Goal: Information Seeking & Learning: Learn about a topic

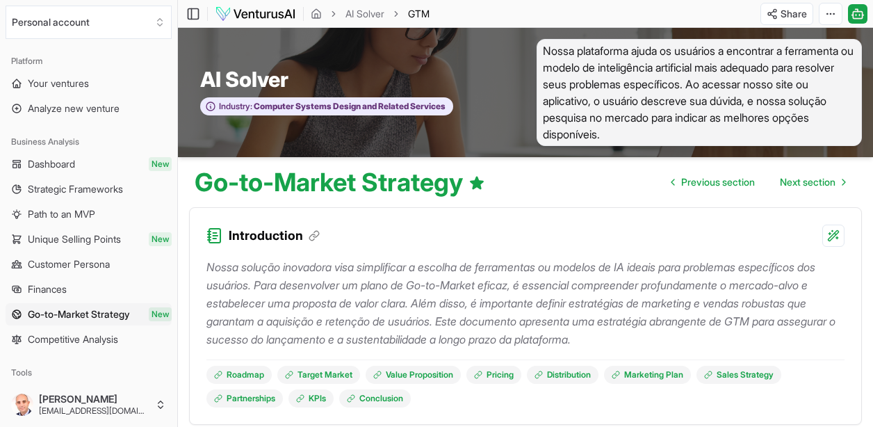
scroll to position [4, 0]
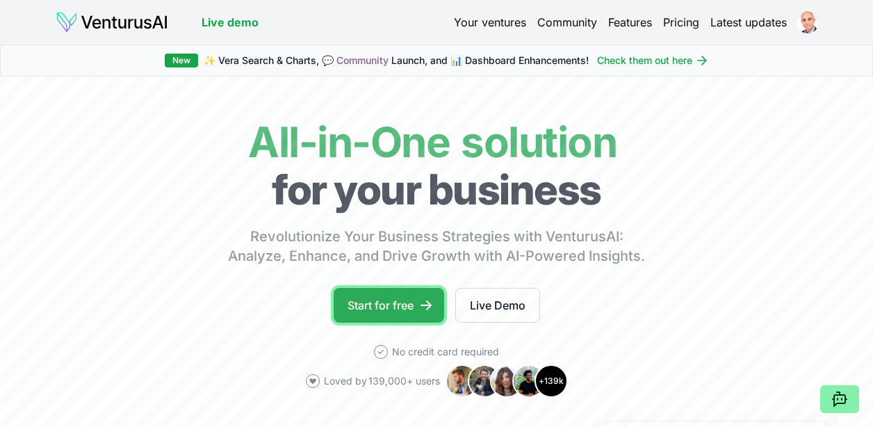
click at [387, 291] on link "Start for free" at bounding box center [389, 305] width 111 height 35
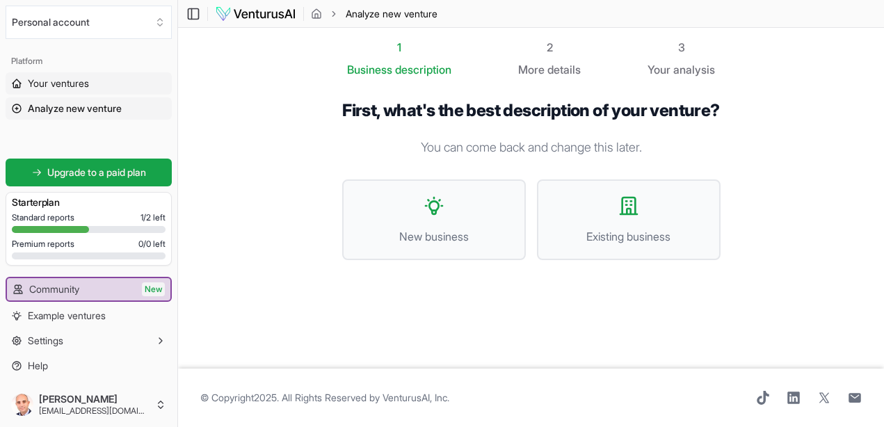
click at [58, 86] on span "Your ventures" at bounding box center [58, 83] width 61 height 14
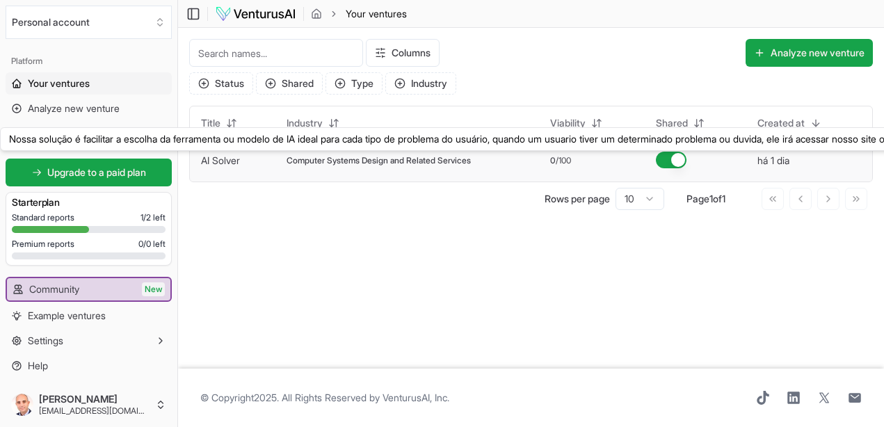
click at [234, 159] on link "AI Solver" at bounding box center [220, 160] width 39 height 12
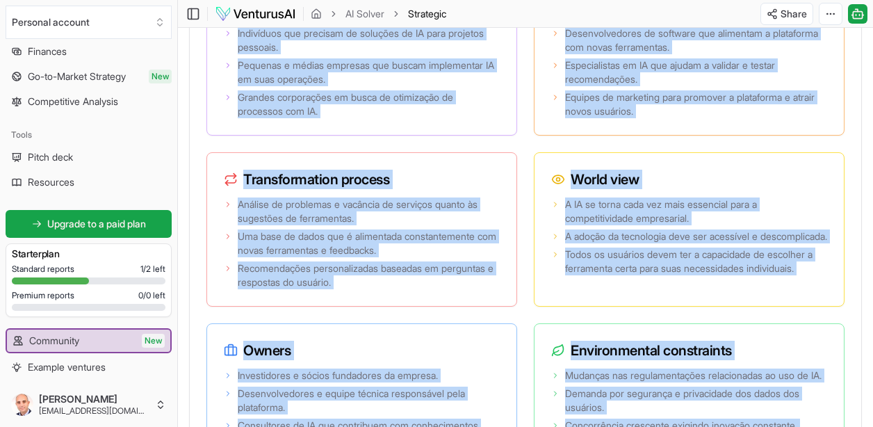
scroll to position [2449, 0]
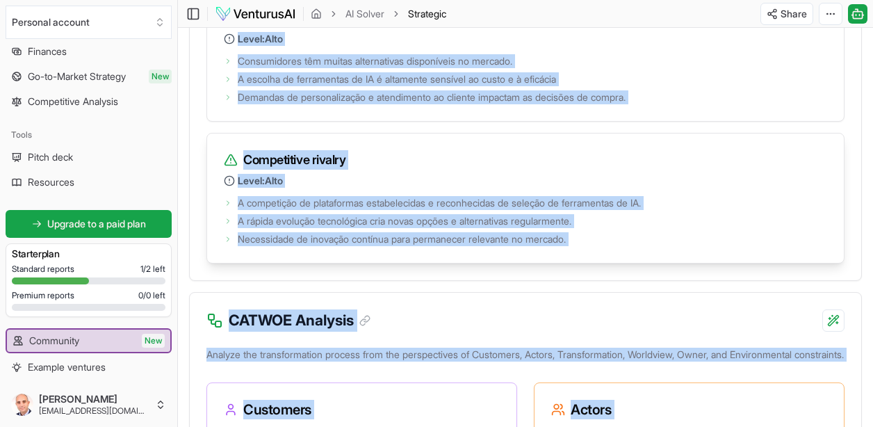
click at [792, 228] on li "A rápida evolução tecnológica cria novas opções e alternativas regularmente." at bounding box center [526, 221] width 604 height 14
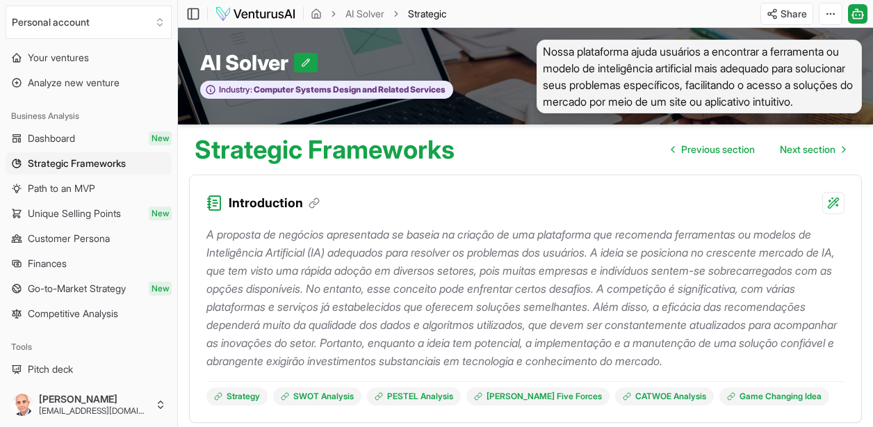
scroll to position [0, 0]
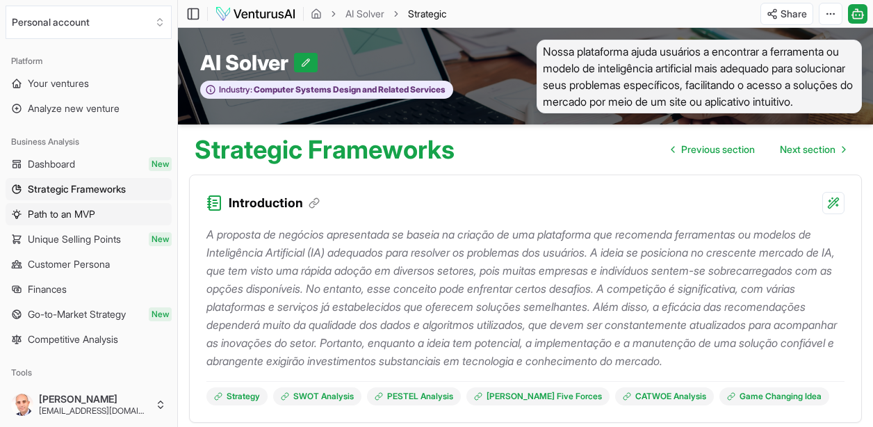
click at [62, 218] on span "Path to an MVP" at bounding box center [61, 214] width 67 height 14
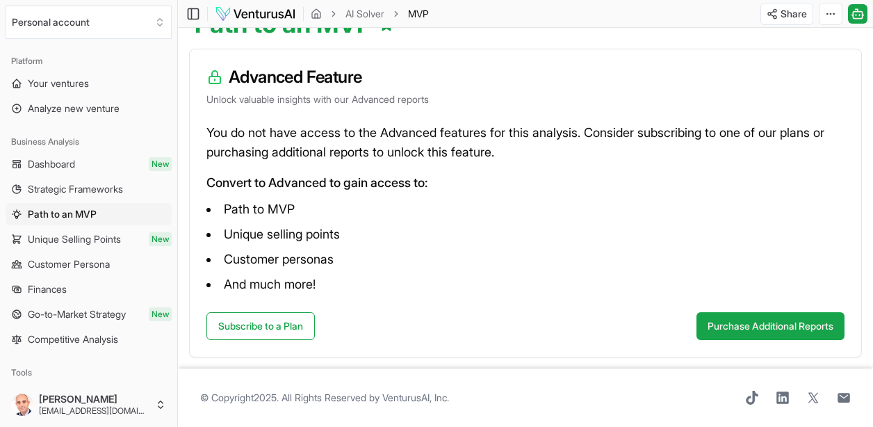
scroll to position [142, 0]
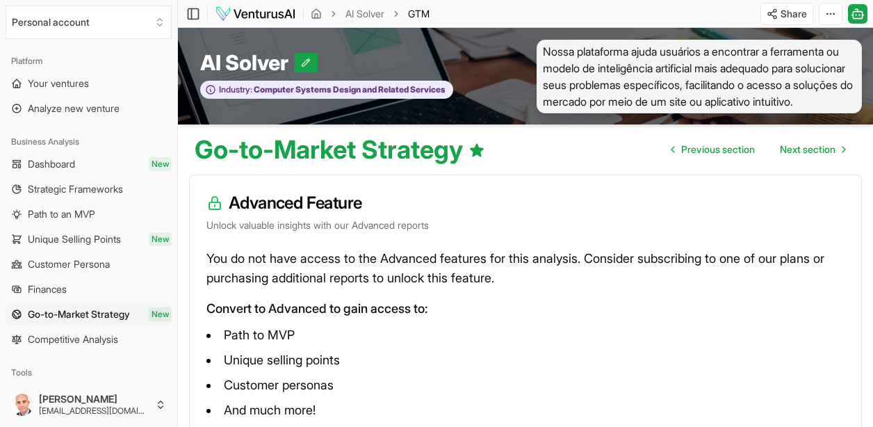
click at [34, 168] on span "Dashboard" at bounding box center [51, 164] width 47 height 14
